Goal: Communication & Community: Answer question/provide support

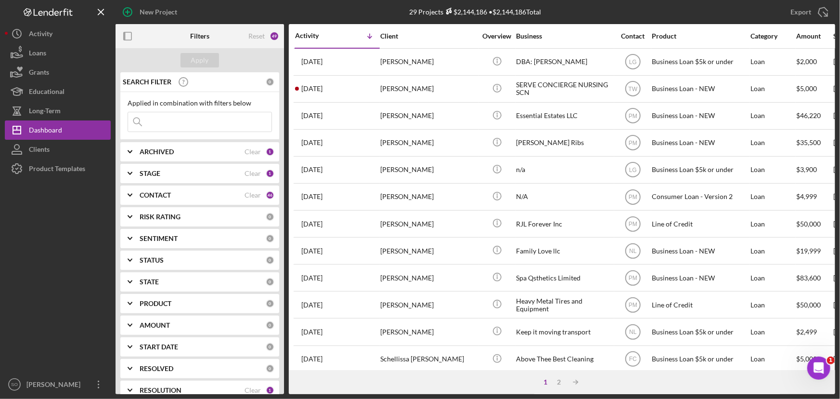
click at [173, 176] on div "STAGE" at bounding box center [192, 174] width 105 height 8
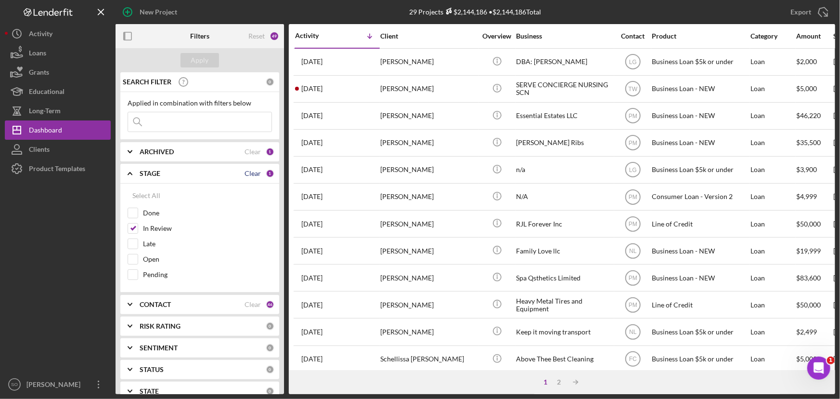
click at [249, 173] on div "Clear" at bounding box center [253, 174] width 16 height 8
checkbox input "false"
click at [183, 304] on div "CONTACT" at bounding box center [192, 304] width 105 height 8
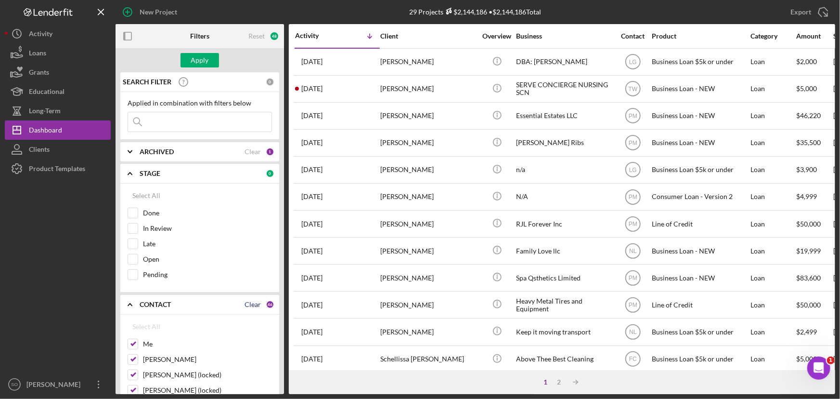
click at [246, 306] on div "Clear" at bounding box center [253, 304] width 16 height 8
checkbox input "false"
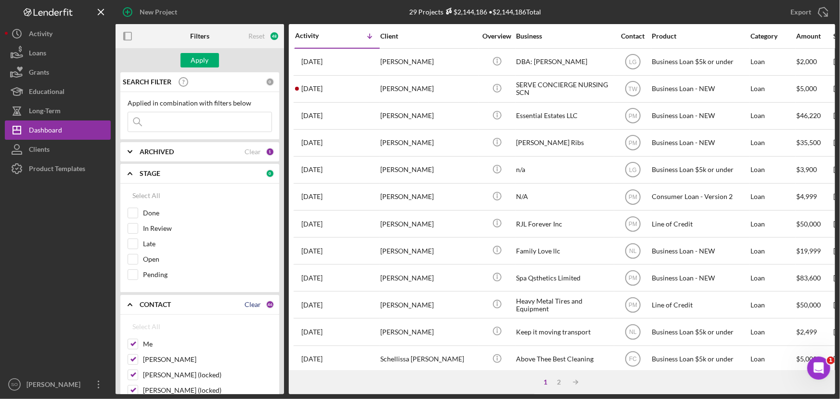
checkbox input "false"
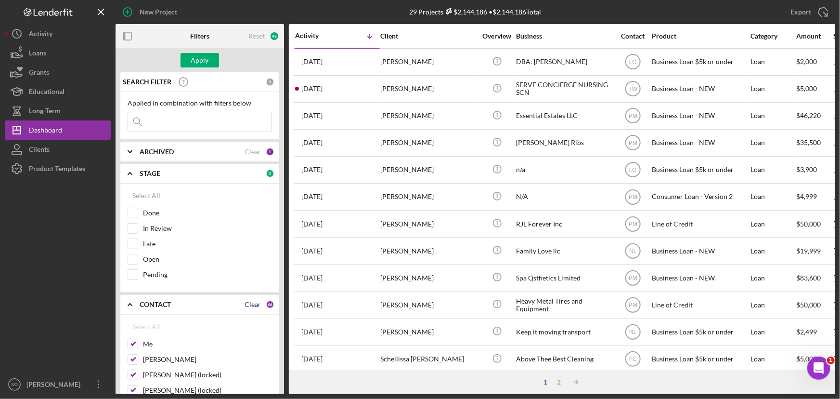
checkbox input "false"
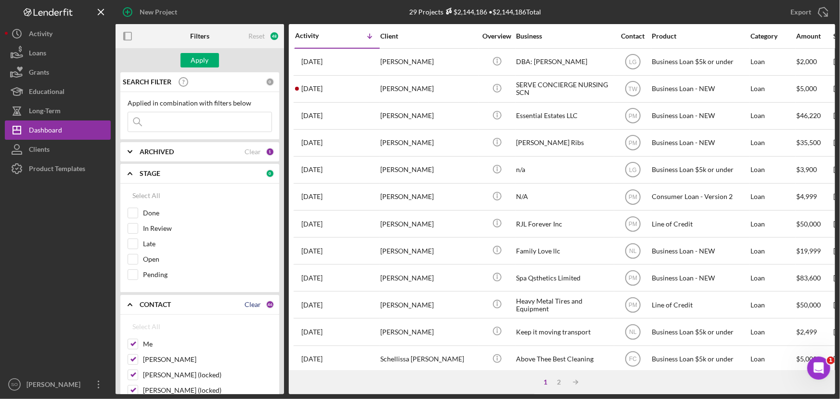
checkbox input "false"
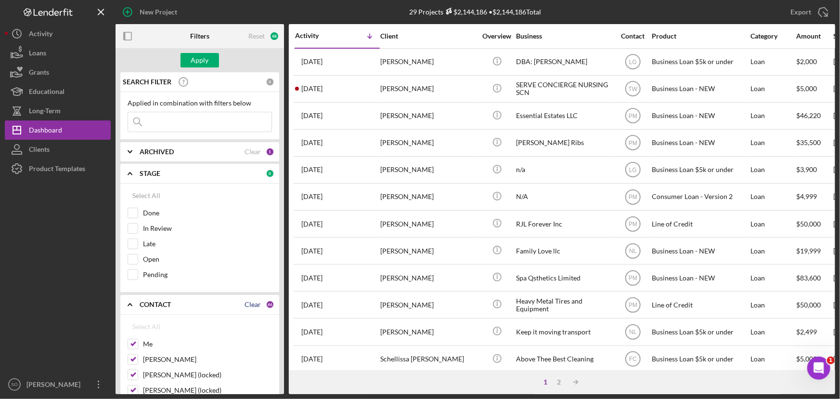
checkbox input "false"
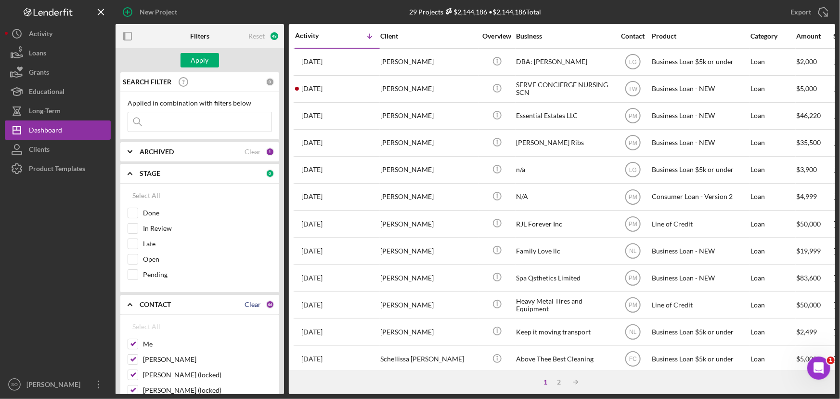
checkbox input "false"
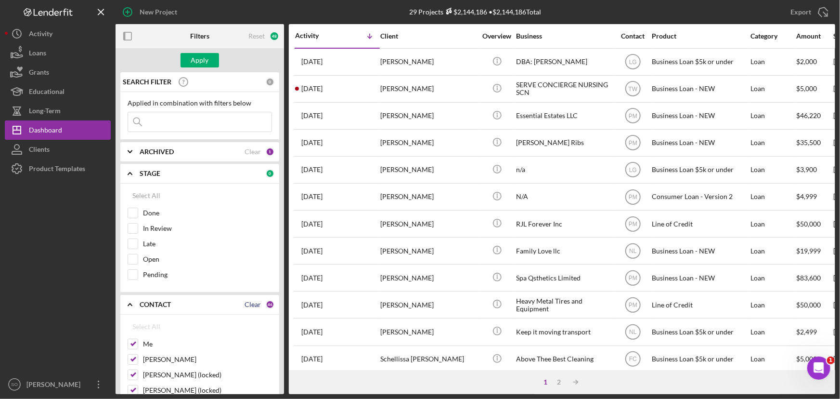
checkbox input "false"
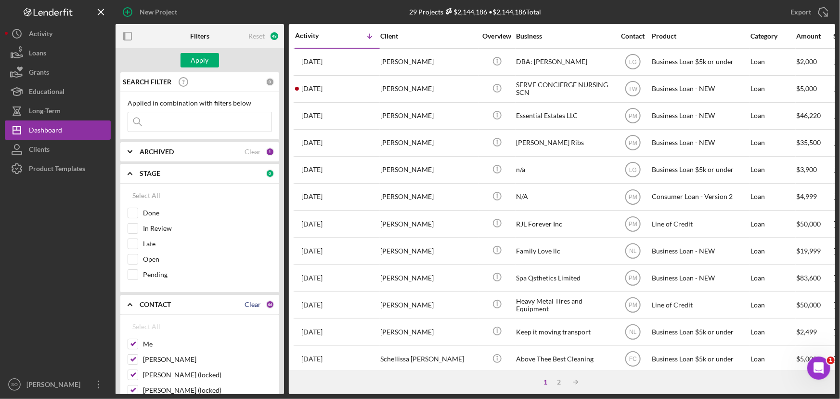
checkbox input "false"
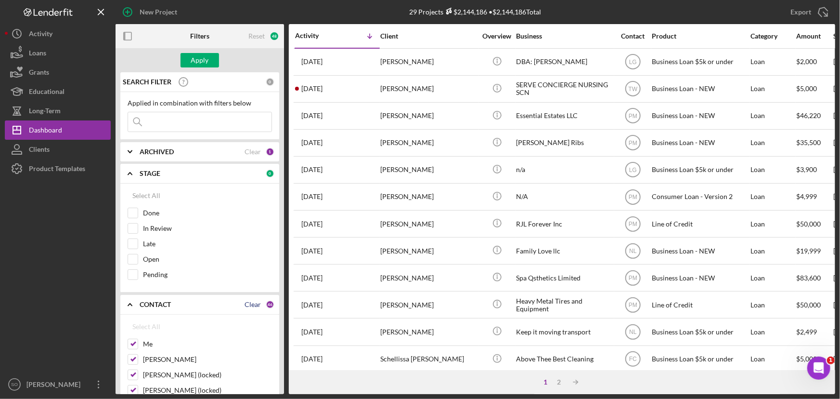
checkbox input "false"
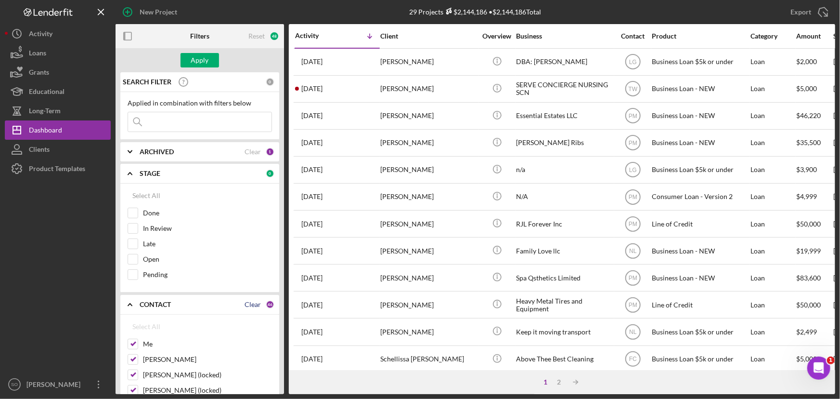
checkbox input "false"
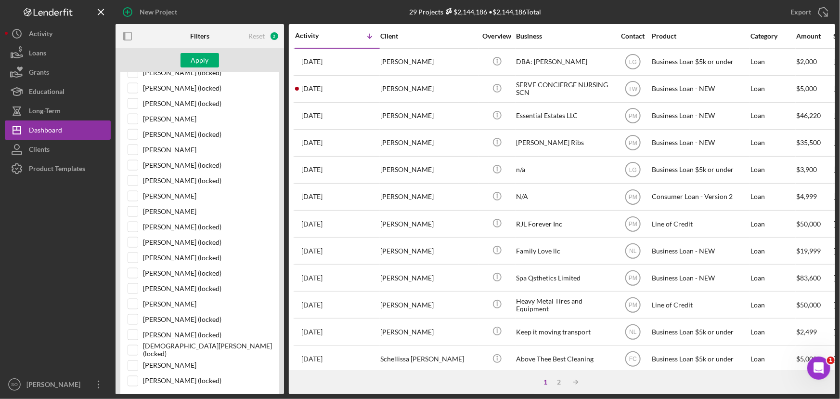
scroll to position [744, 0]
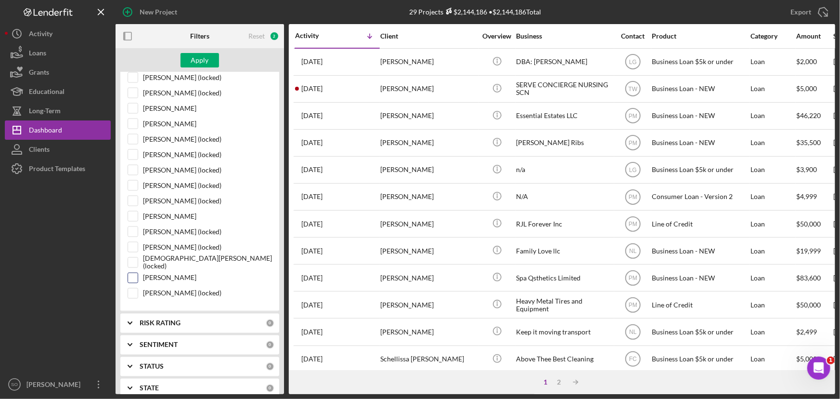
click at [135, 276] on input "[PERSON_NAME]" at bounding box center [133, 278] width 10 height 10
checkbox input "true"
click at [211, 63] on button "Apply" at bounding box center [200, 60] width 39 height 14
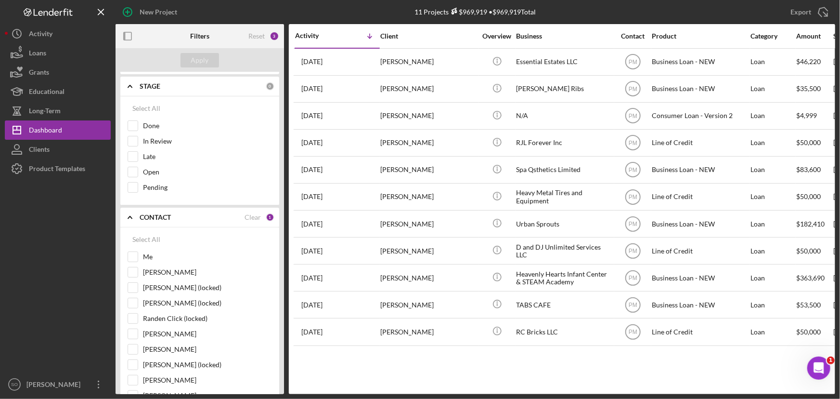
scroll to position [0, 0]
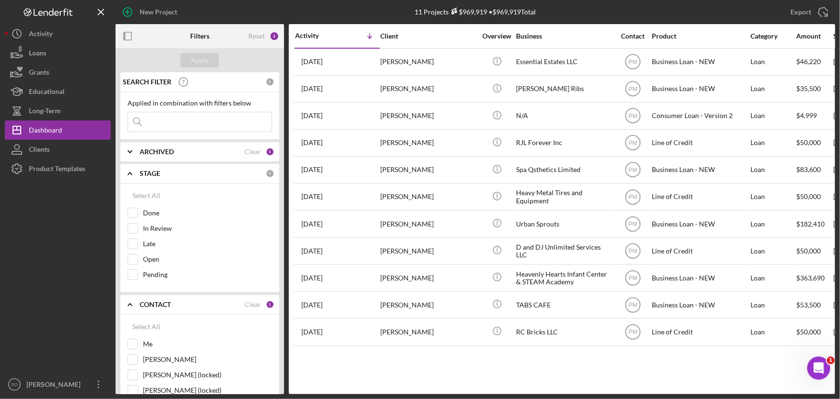
click at [177, 302] on div "CONTACT" at bounding box center [192, 304] width 105 height 8
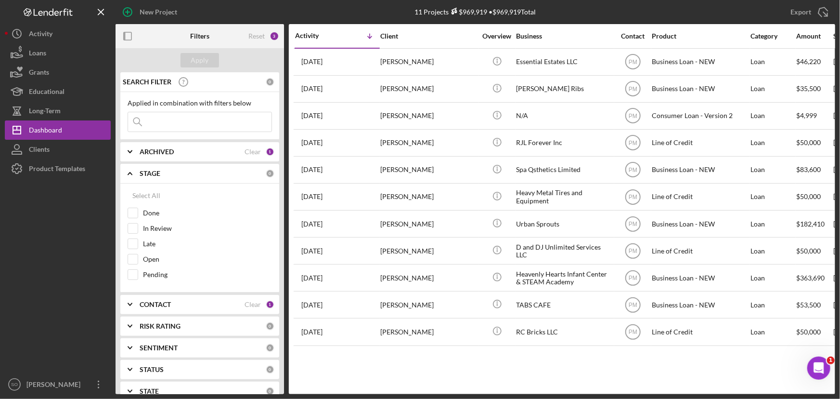
scroll to position [175, 0]
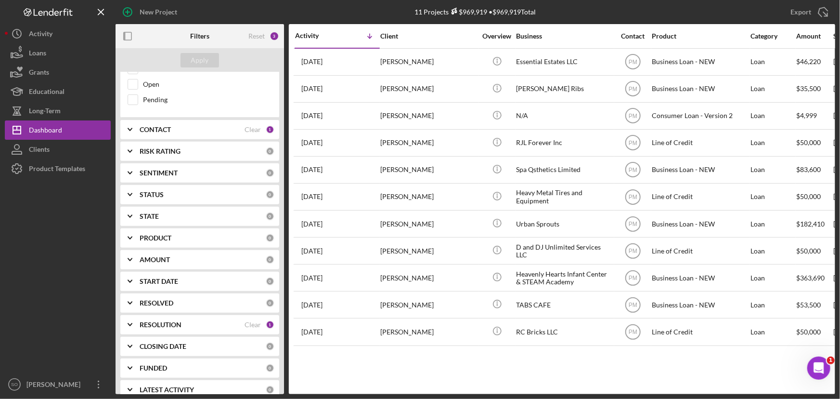
click at [179, 323] on b "RESOLUTION" at bounding box center [161, 325] width 42 height 8
click at [251, 325] on div "Clear" at bounding box center [253, 325] width 16 height 8
checkbox input "false"
click at [210, 65] on button "Apply" at bounding box center [200, 60] width 39 height 14
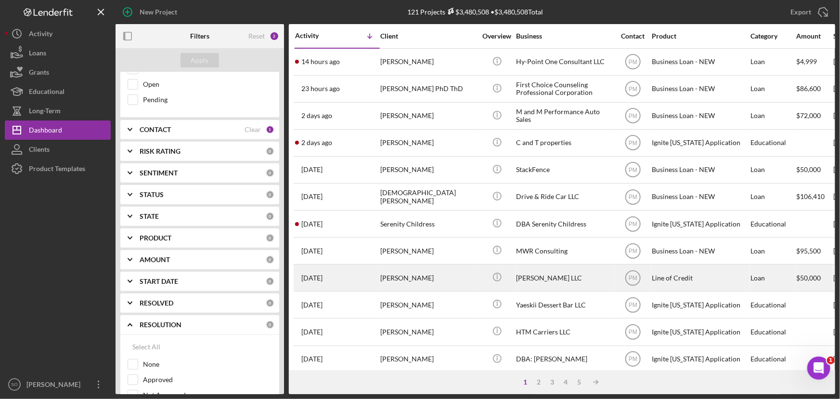
click at [425, 275] on div "[PERSON_NAME]" at bounding box center [428, 278] width 96 height 26
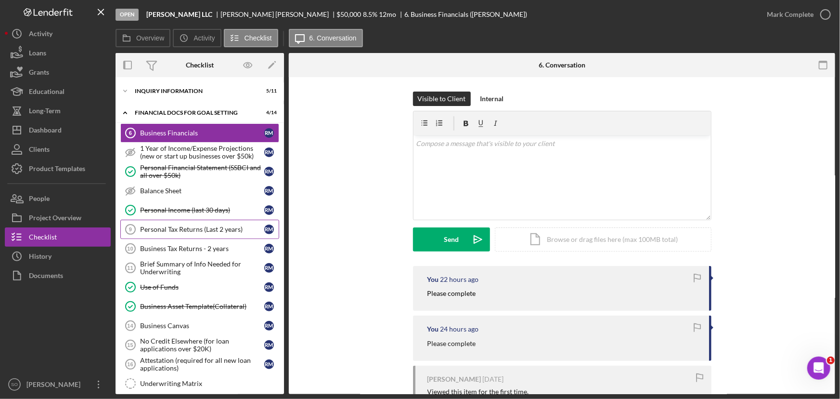
click at [183, 231] on div "Personal Tax Returns (Last 2 years)" at bounding box center [202, 229] width 124 height 8
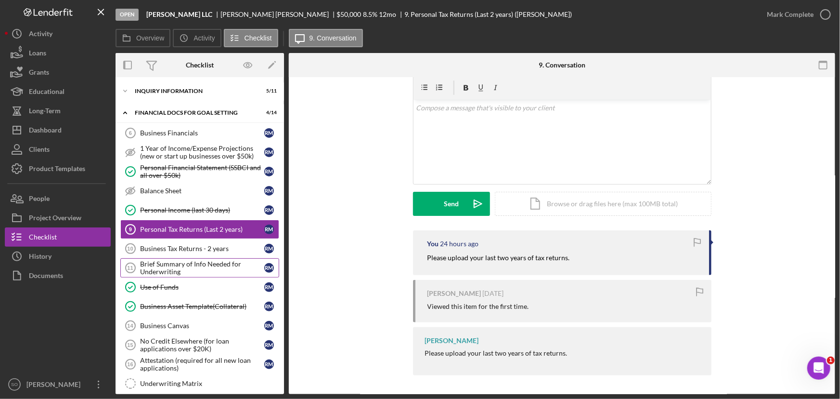
scroll to position [72, 0]
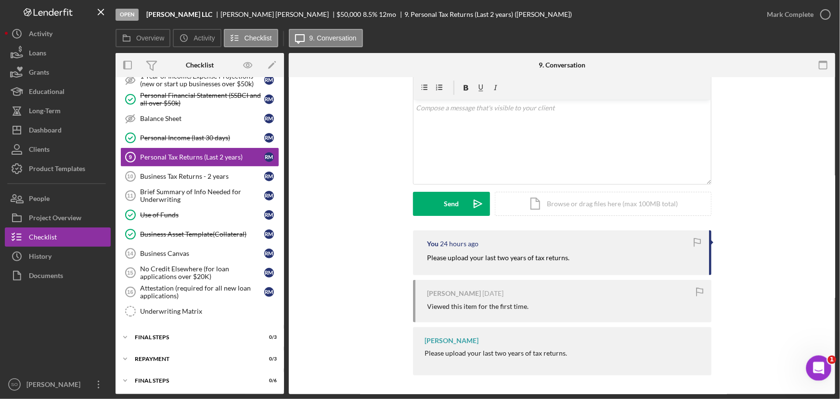
click at [812, 362] on div "Open Intercom Messenger" at bounding box center [818, 367] width 32 height 32
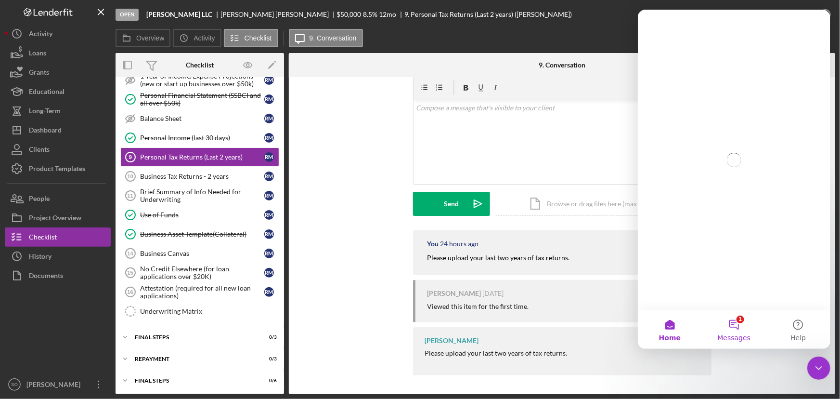
scroll to position [0, 0]
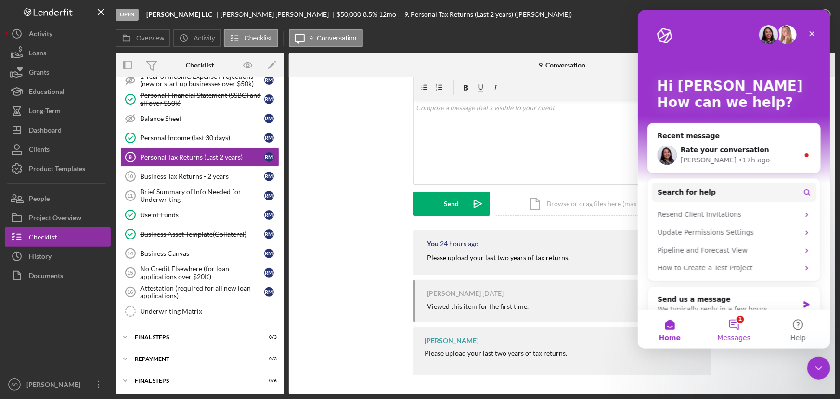
click at [730, 331] on button "1 Messages" at bounding box center [734, 329] width 64 height 39
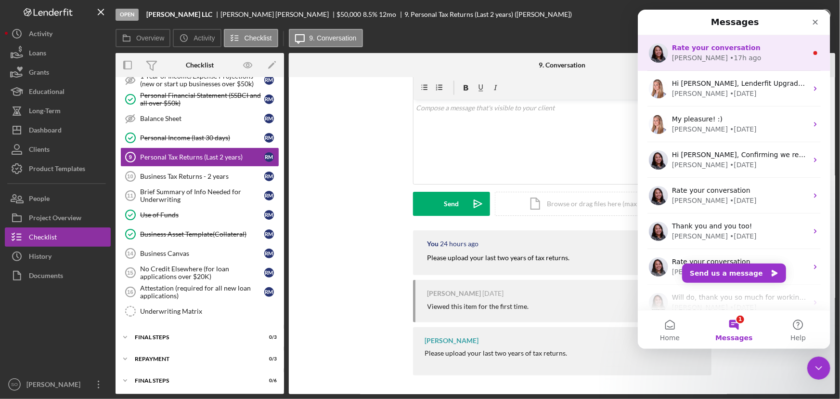
click at [686, 53] on div "[PERSON_NAME]" at bounding box center [700, 58] width 56 height 10
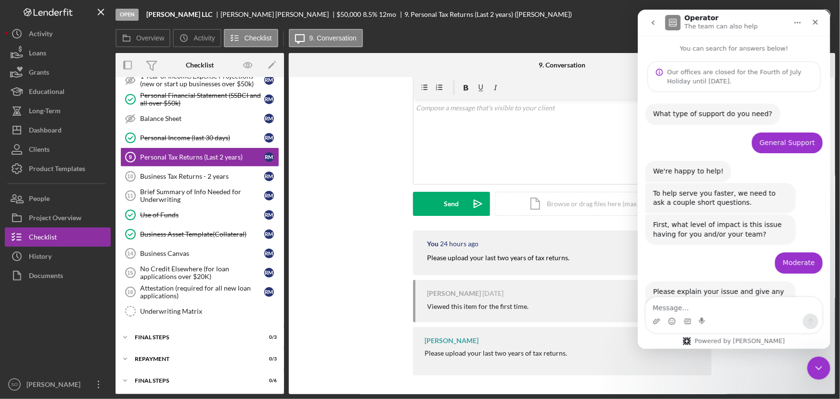
scroll to position [64, 0]
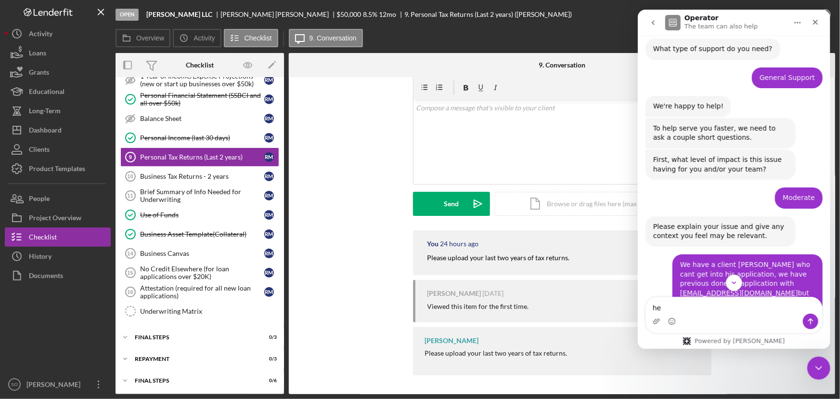
type textarea "h"
type textarea "He was able to get in, thank you!"
click at [811, 319] on icon "Send a message…" at bounding box center [810, 321] width 5 height 6
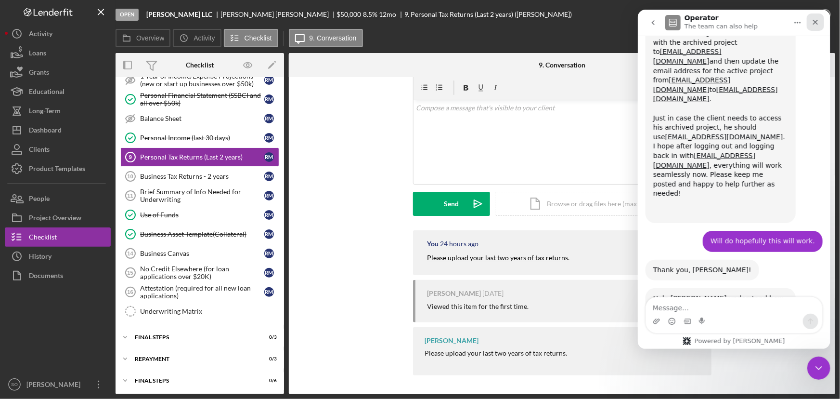
click at [815, 21] on icon "Close" at bounding box center [815, 22] width 5 height 5
